Goal: Task Accomplishment & Management: Manage account settings

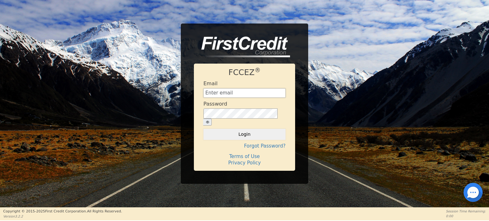
click at [269, 98] on input "text" at bounding box center [244, 94] width 82 height 10
click at [261, 98] on input "text" at bounding box center [244, 94] width 82 height 10
paste input "9Ez$6REG!n@R!e!t"
type input "9Ez$6REG!n@R!e!t"
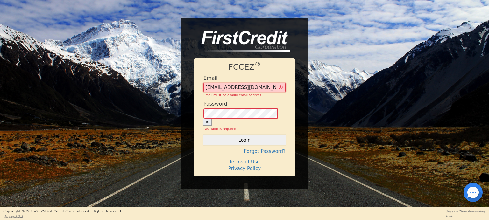
type input "[EMAIL_ADDRESS][DOMAIN_NAME]"
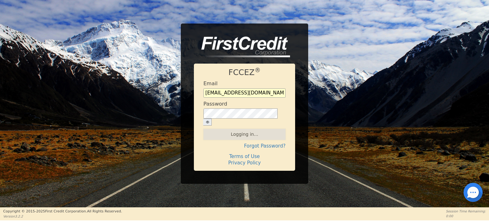
drag, startPoint x: 262, startPoint y: 90, endPoint x: 214, endPoint y: 88, distance: 48.1
click at [214, 88] on div "Email [EMAIL_ADDRESS][DOMAIN_NAME]" at bounding box center [244, 89] width 82 height 17
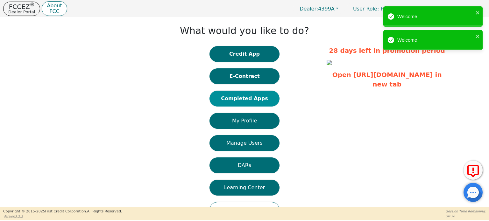
click at [255, 99] on button "Completed Apps" at bounding box center [244, 99] width 70 height 16
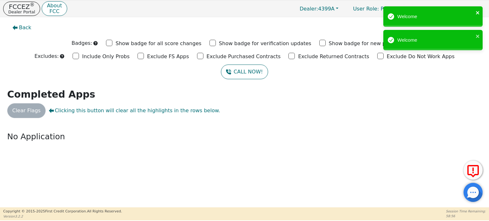
click at [478, 12] on icon "close" at bounding box center [478, 12] width 4 height 5
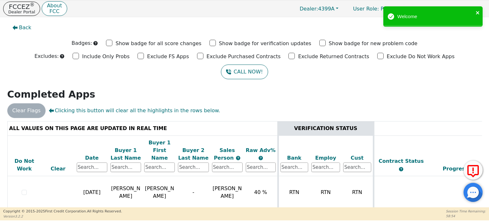
click at [477, 35] on div "FCCEZ ® Dealer Portal About FCC Dealer: 4399A User Role : Primary 4399A: [PERSO…" at bounding box center [244, 110] width 489 height 221
click at [478, 12] on icon "close" at bounding box center [478, 12] width 4 height 5
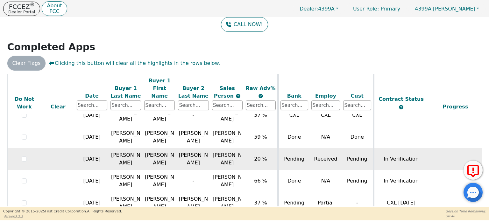
scroll to position [396, 0]
